Goal: Find specific page/section: Find specific page/section

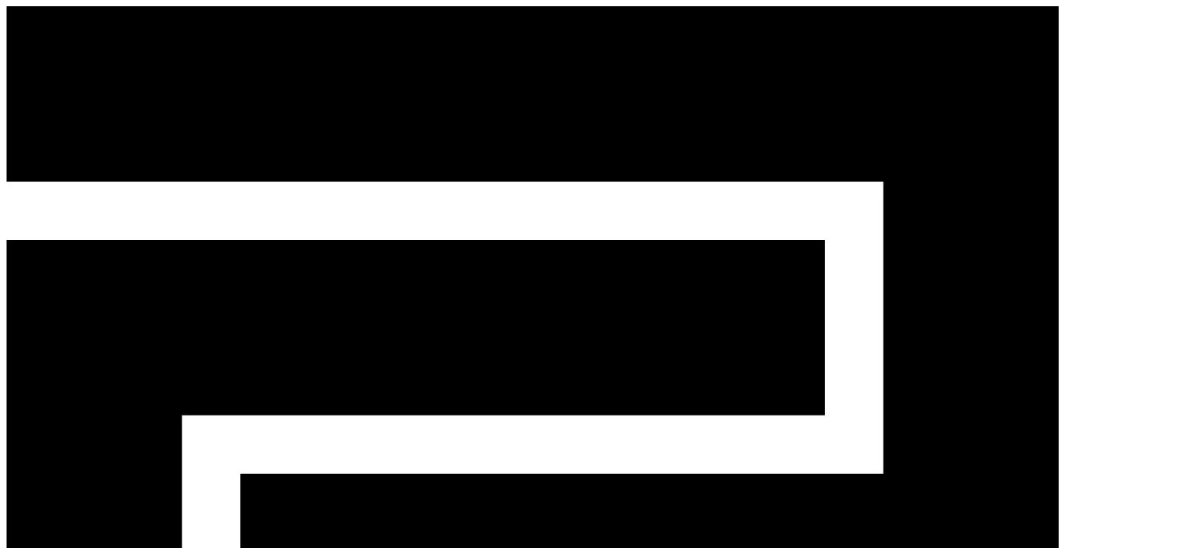
copy tr "[EMAIL_ADDRESS][DOMAIN_NAME]"
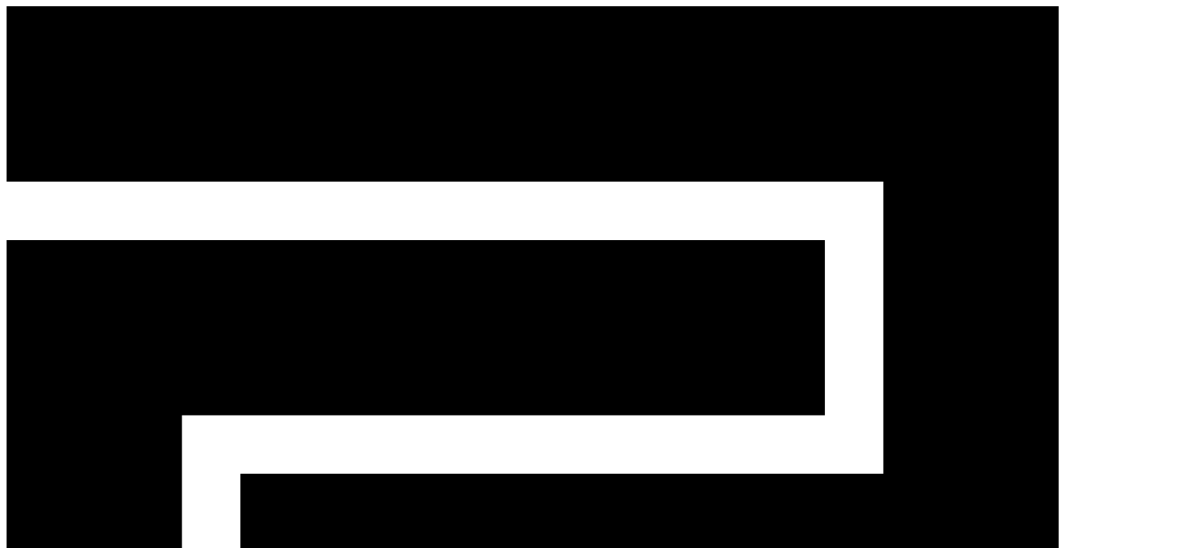
copy tr "fetikidu10@gmail.com"
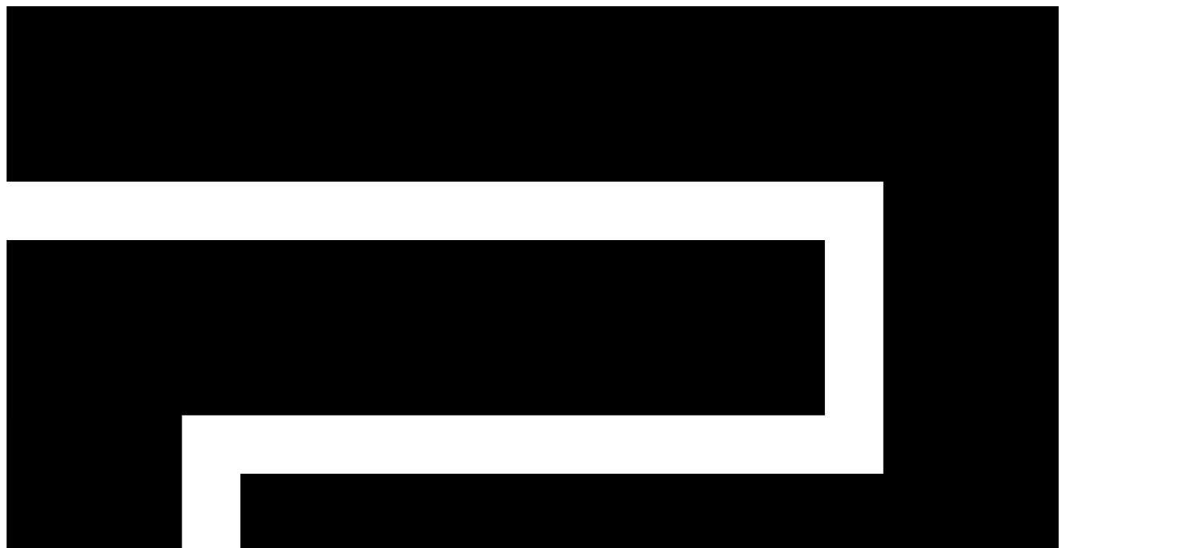
copy tr "[EMAIL_ADDRESS][DOMAIN_NAME]"
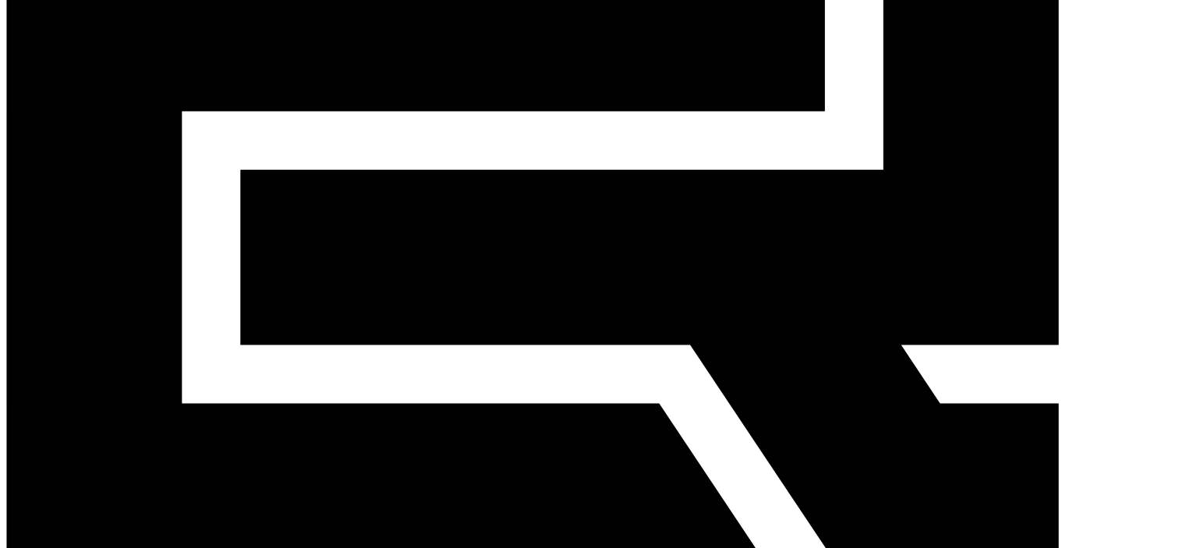
scroll to position [312, 0]
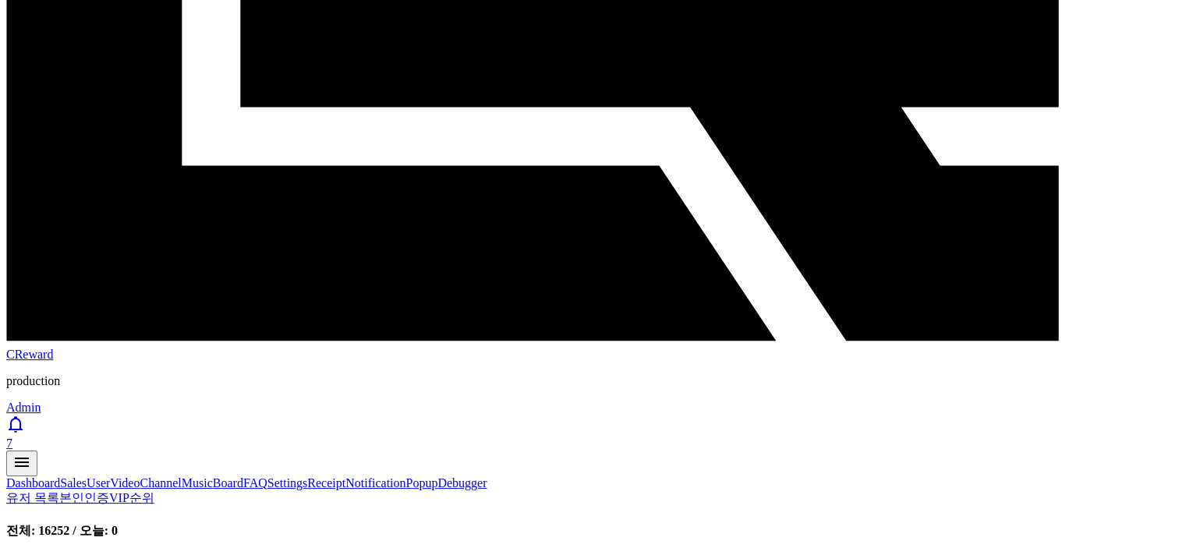
scroll to position [546, 0]
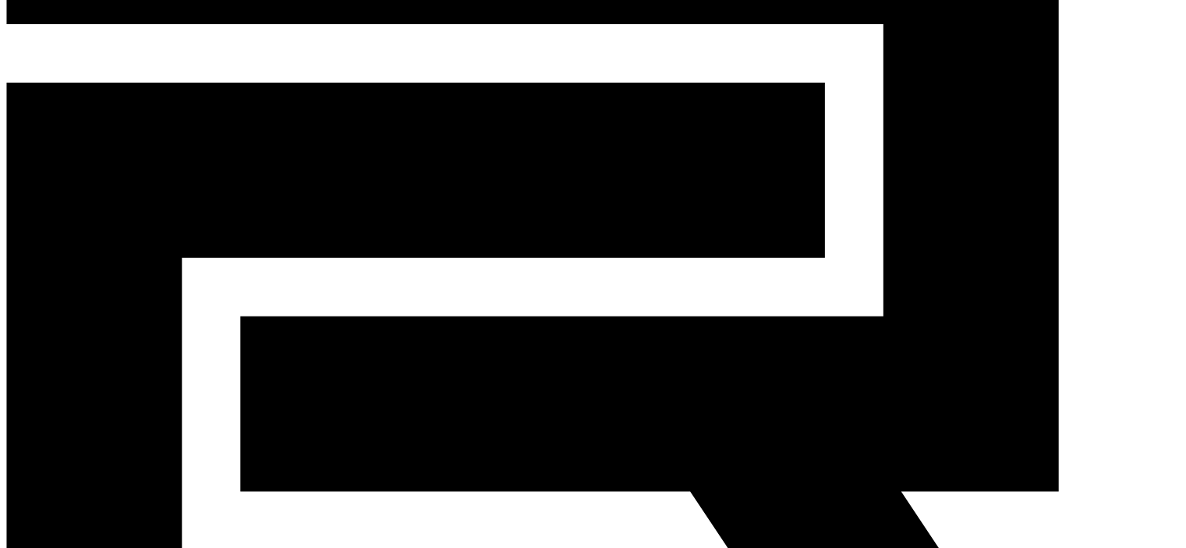
scroll to position [156, 0]
